Goal: Entertainment & Leisure: Consume media (video, audio)

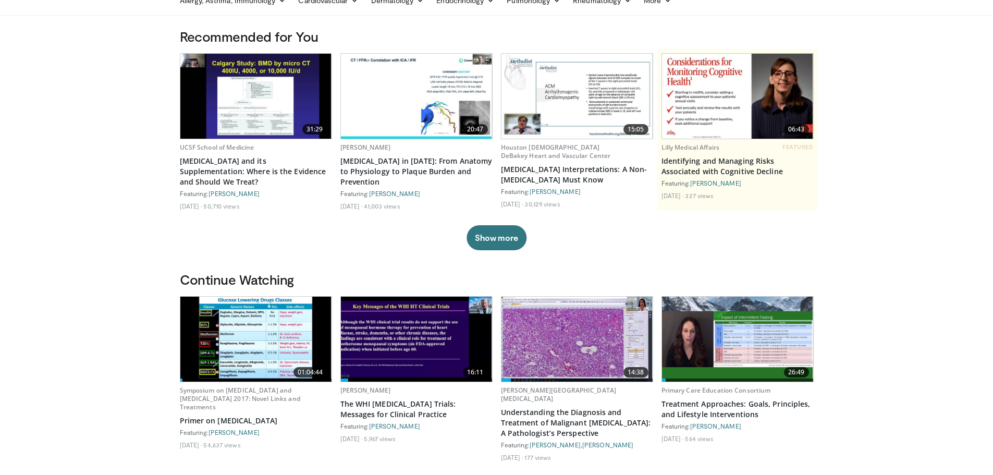
scroll to position [104, 0]
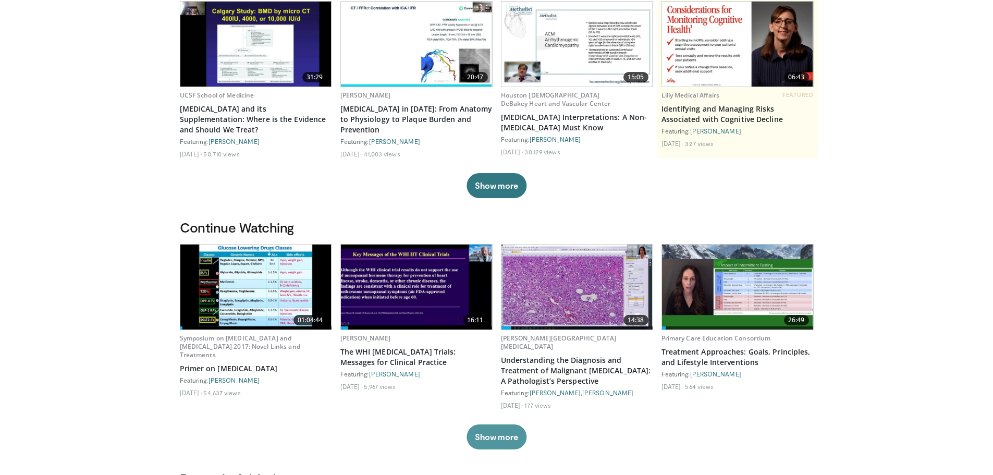
click at [482, 424] on button "Show more" at bounding box center [496, 436] width 60 height 25
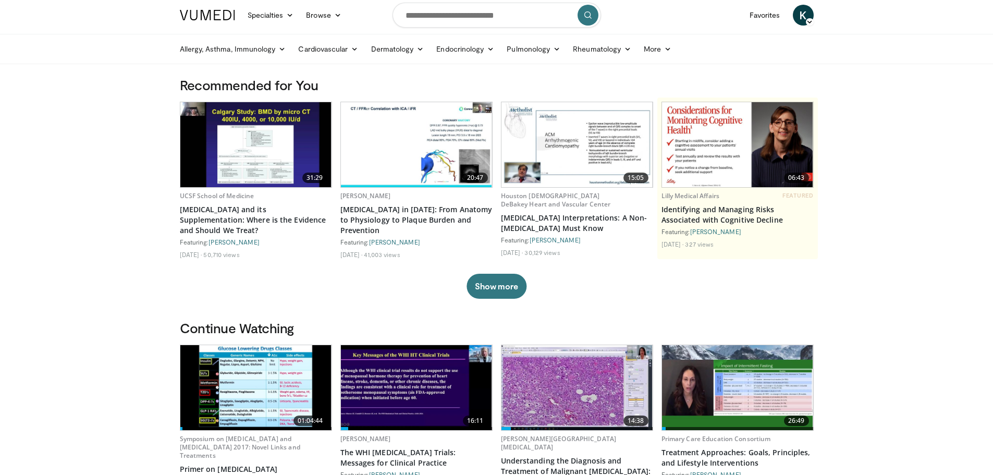
scroll to position [0, 0]
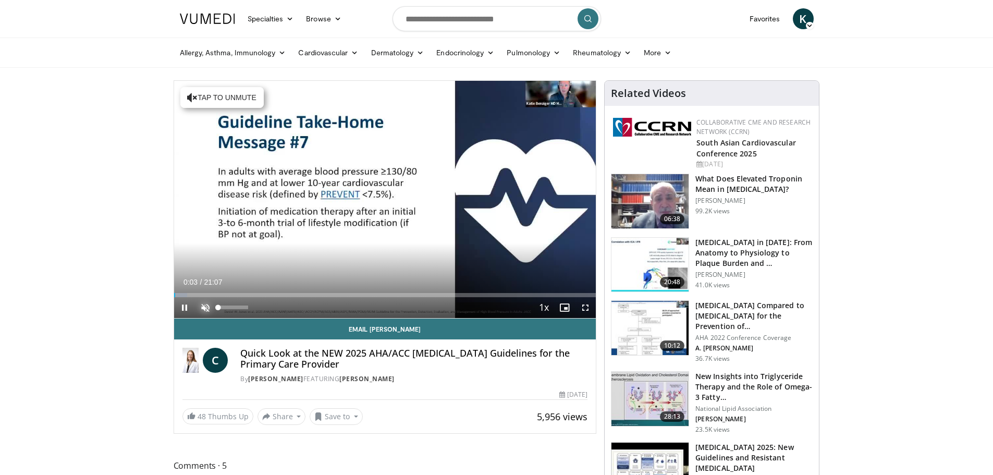
click at [204, 306] on span "Video Player" at bounding box center [205, 307] width 21 height 21
drag, startPoint x: 586, startPoint y: 307, endPoint x: 586, endPoint y: 369, distance: 62.5
click at [586, 306] on span "Video Player" at bounding box center [585, 307] width 21 height 21
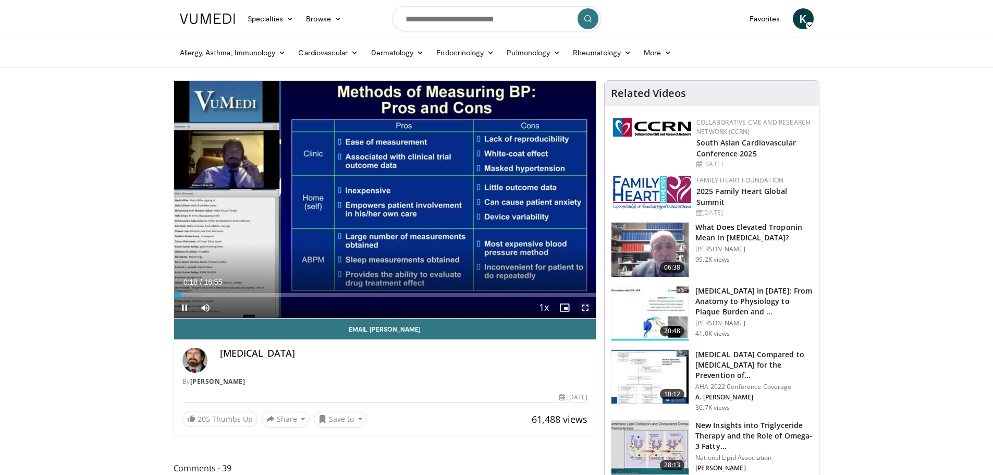
click at [583, 310] on span "Video Player" at bounding box center [585, 307] width 21 height 21
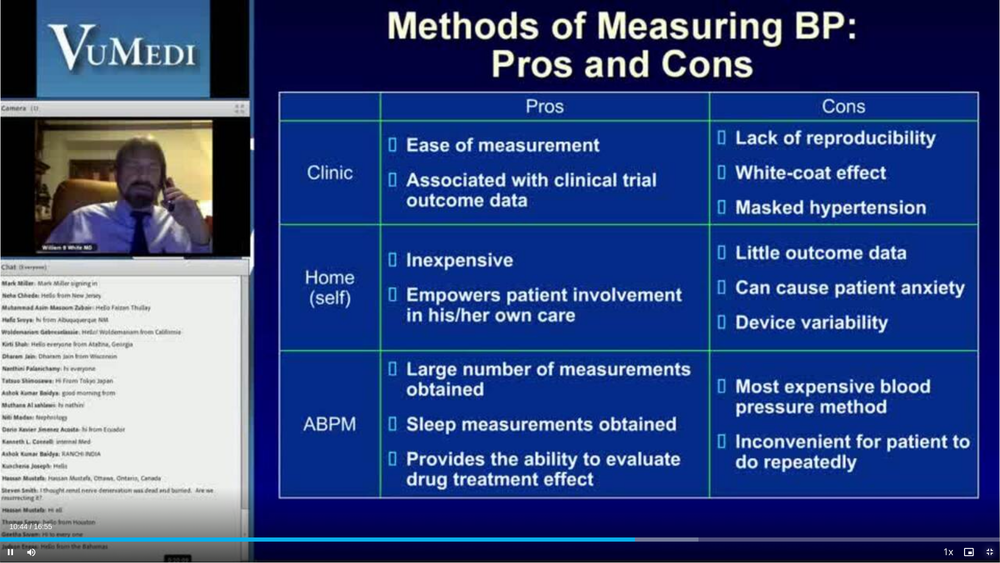
click at [991, 474] on span "Video Player" at bounding box center [990, 551] width 21 height 21
